Goal: Check status: Check status

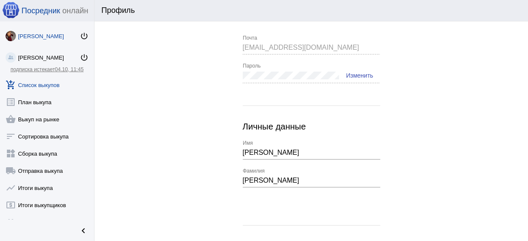
click at [48, 82] on link "add_shopping_cart Список выкупов" at bounding box center [47, 83] width 94 height 17
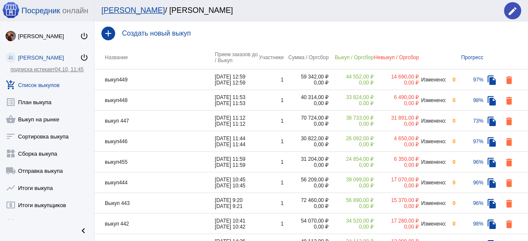
click at [150, 77] on td "выкуп449" at bounding box center [154, 80] width 120 height 21
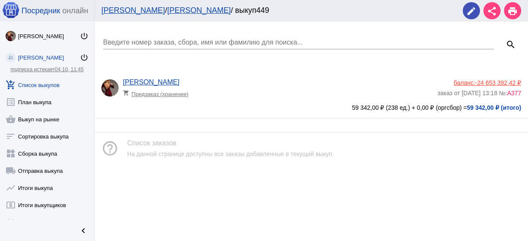
click at [259, 79] on div "[PERSON_NAME] shopping_cart Предзаказ (хранение)" at bounding box center [280, 90] width 314 height 23
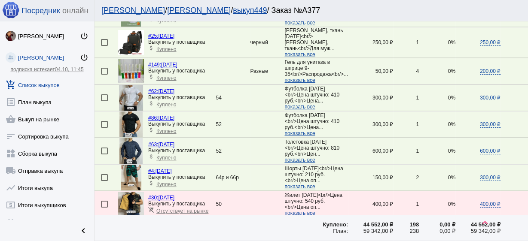
scroll to position [1065, 0]
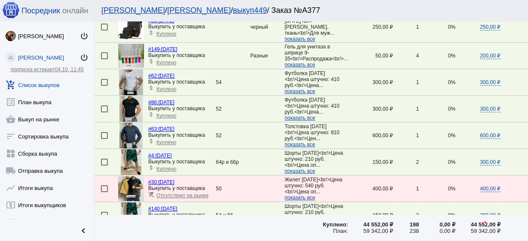
click at [296, 168] on span "показать все" at bounding box center [299, 171] width 30 height 6
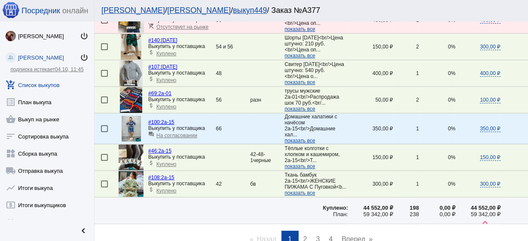
scroll to position [1271, 0]
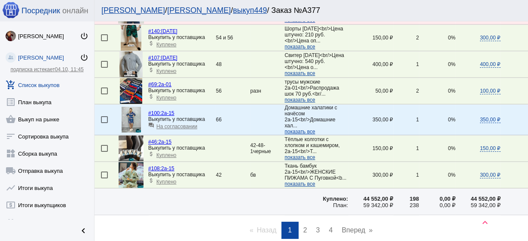
click at [303, 227] on span "2" at bounding box center [305, 230] width 4 height 7
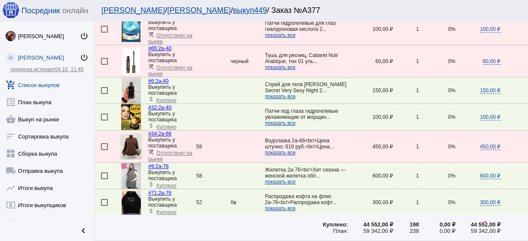
scroll to position [549, 0]
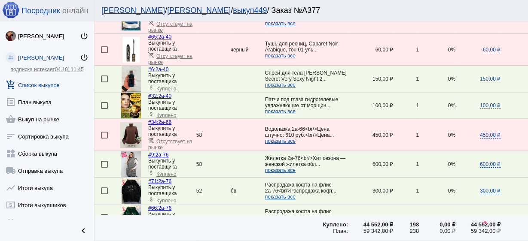
click at [285, 167] on span "показать все" at bounding box center [280, 170] width 30 height 6
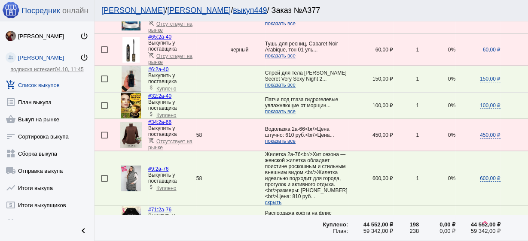
click at [128, 169] on img at bounding box center [131, 179] width 20 height 26
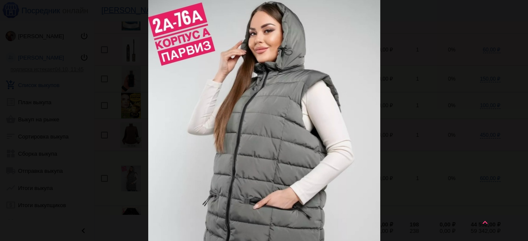
scroll to position [0, 0]
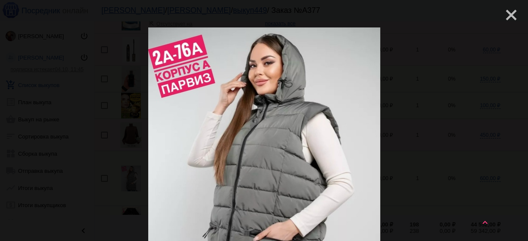
click at [510, 14] on mat-icon "close" at bounding box center [507, 11] width 10 height 10
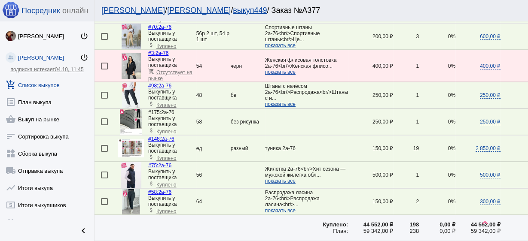
scroll to position [824, 0]
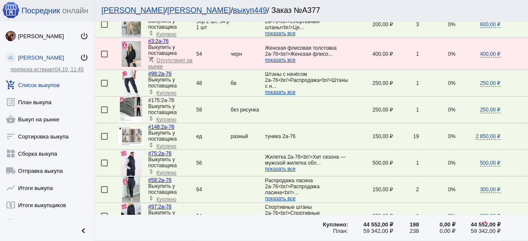
click at [130, 150] on img at bounding box center [131, 163] width 20 height 26
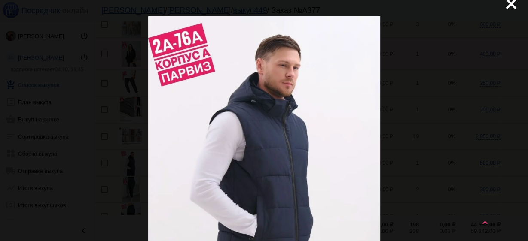
scroll to position [0, 0]
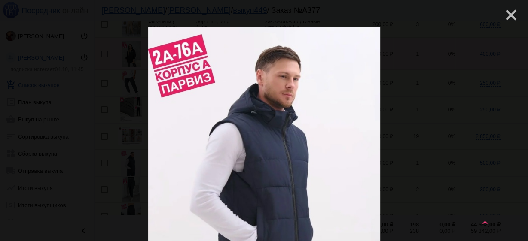
click at [507, 12] on mat-icon "close" at bounding box center [507, 11] width 10 height 10
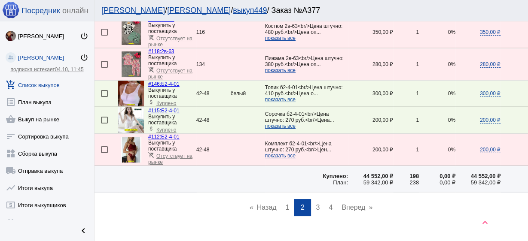
scroll to position [1331, 0]
click at [316, 203] on span "3" at bounding box center [318, 206] width 4 height 7
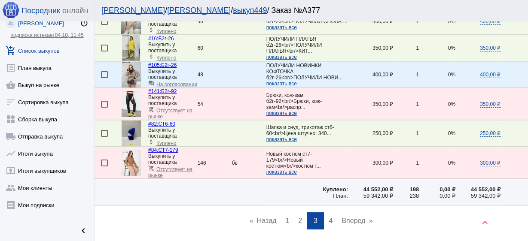
scroll to position [1363, 0]
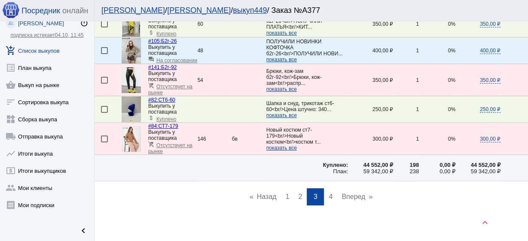
click at [328, 193] on span "4" at bounding box center [330, 196] width 4 height 7
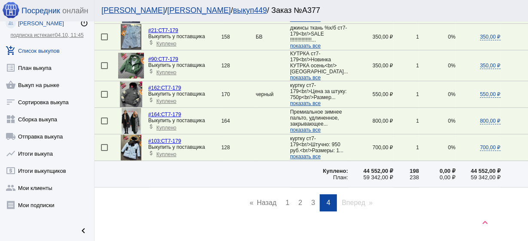
scroll to position [172, 0]
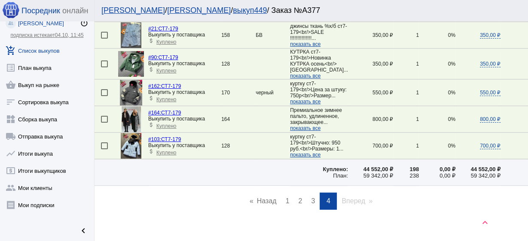
click at [129, 120] on img at bounding box center [130, 119] width 19 height 26
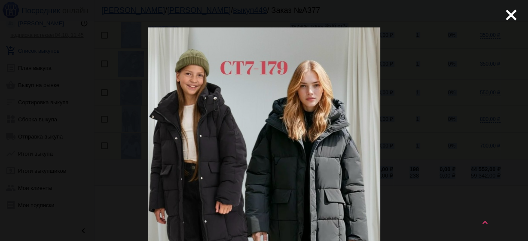
click at [129, 120] on app-image-placeholder at bounding box center [264, 181] width 300 height 309
click at [336, 136] on img at bounding box center [264, 181] width 232 height 309
click at [510, 12] on mat-icon "close" at bounding box center [507, 11] width 10 height 10
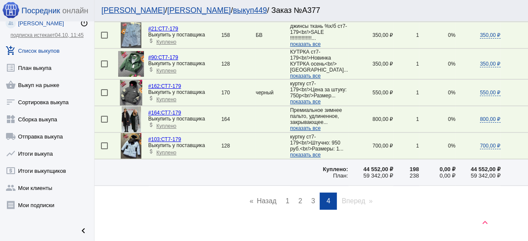
click at [137, 118] on img at bounding box center [130, 119] width 19 height 26
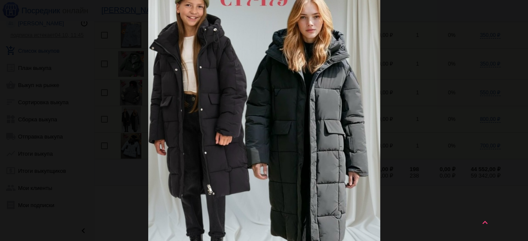
scroll to position [0, 0]
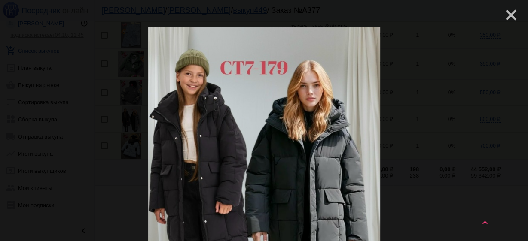
click at [506, 14] on mat-icon "close" at bounding box center [507, 11] width 10 height 10
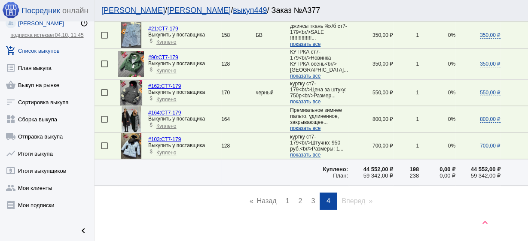
click at [314, 131] on span "показать все" at bounding box center [305, 128] width 30 height 6
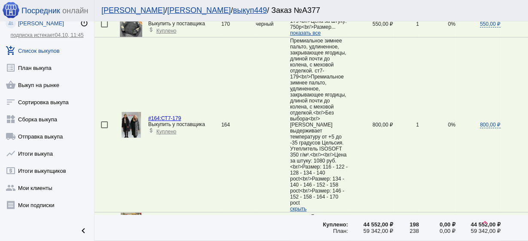
scroll to position [349, 0]
